Goal: Task Accomplishment & Management: Manage account settings

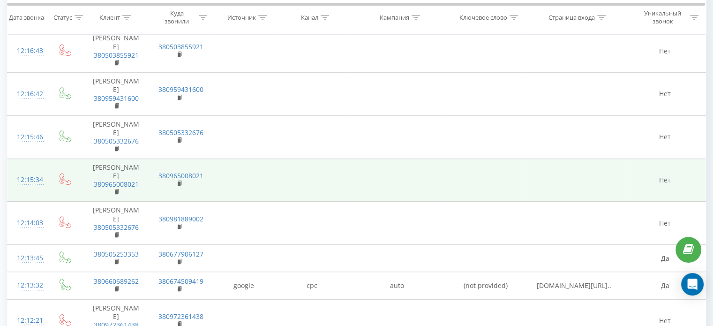
scroll to position [725, 0]
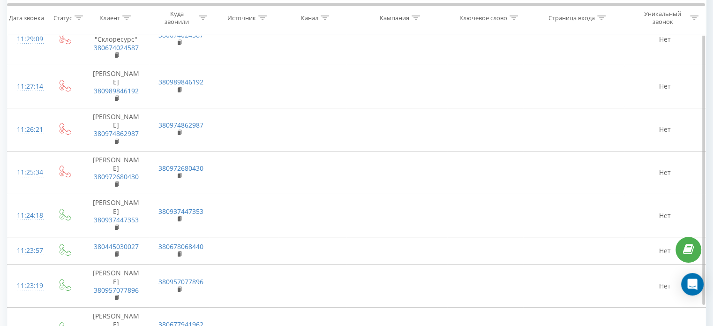
scroll to position [3440, 0]
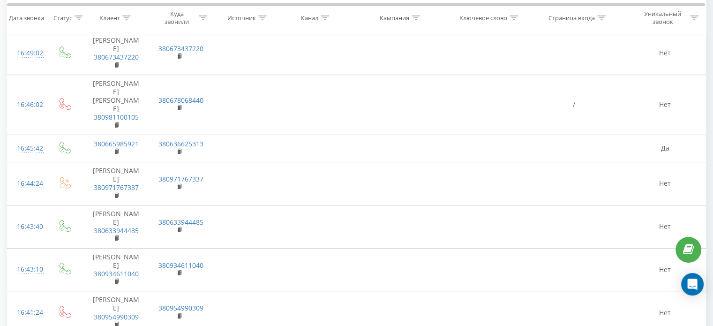
scroll to position [3812, 0]
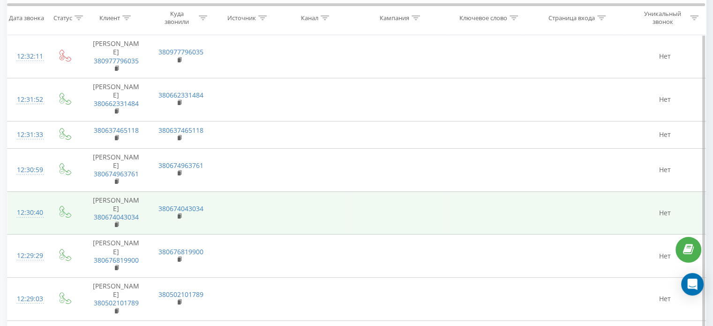
scroll to position [62, 0]
